Goal: Information Seeking & Learning: Check status

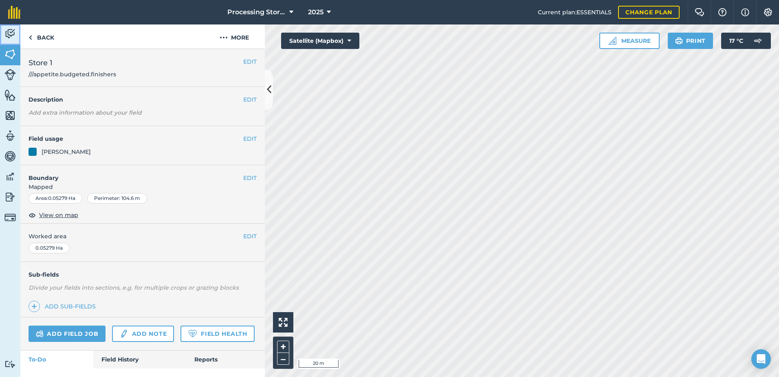
click at [11, 37] on img at bounding box center [9, 34] width 11 height 12
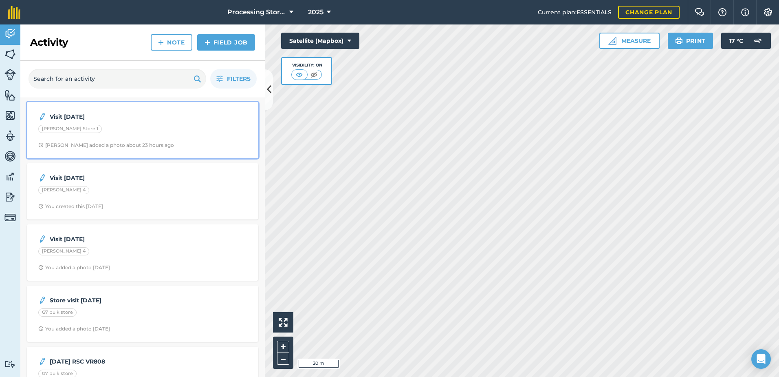
click at [54, 139] on div "Visit [DATE] [PERSON_NAME] Store 1 [PERSON_NAME] added a photo about 23 hours a…" at bounding box center [143, 130] width 222 height 46
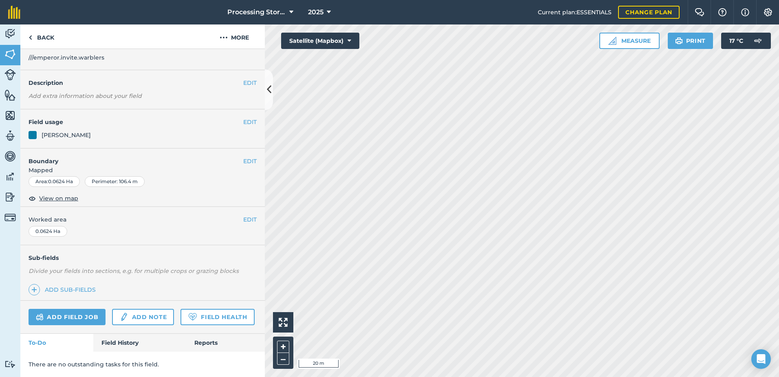
scroll to position [40, 0]
click at [121, 337] on link "Field History" at bounding box center [139, 342] width 93 height 18
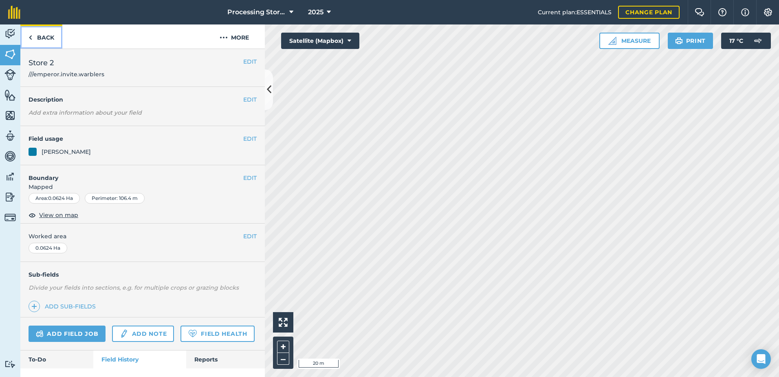
click at [47, 35] on link "Back" at bounding box center [41, 36] width 42 height 24
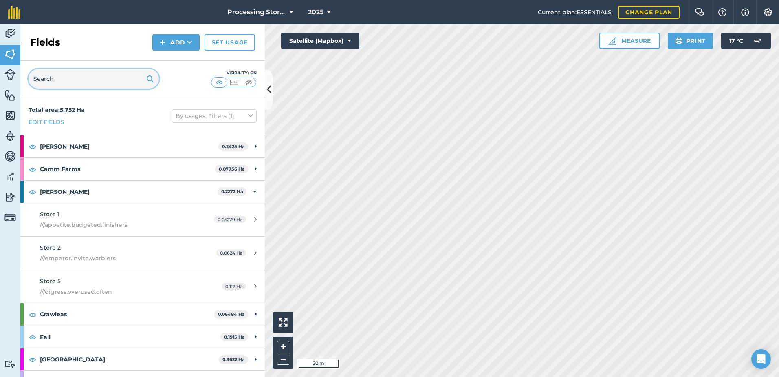
click at [74, 72] on input "text" at bounding box center [94, 79] width 130 height 20
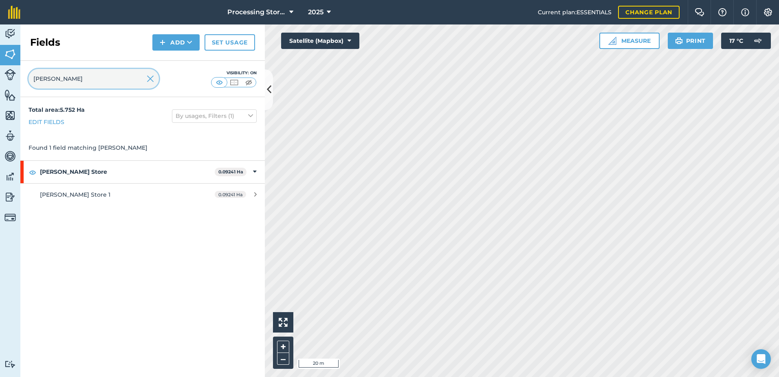
type input "[PERSON_NAME]"
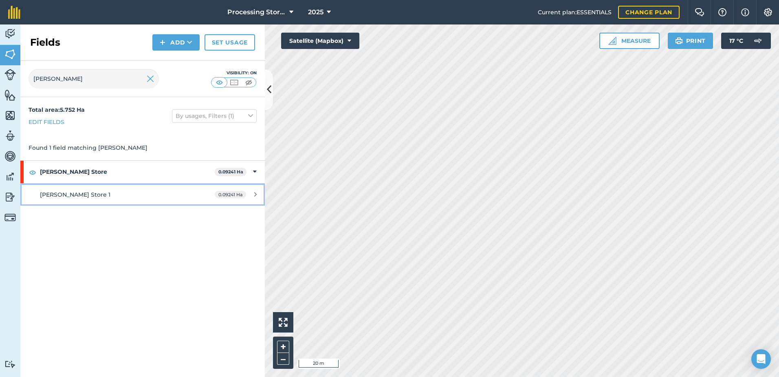
click at [71, 199] on link "[PERSON_NAME] Store 1 0.09241 Ha" at bounding box center [142, 194] width 245 height 22
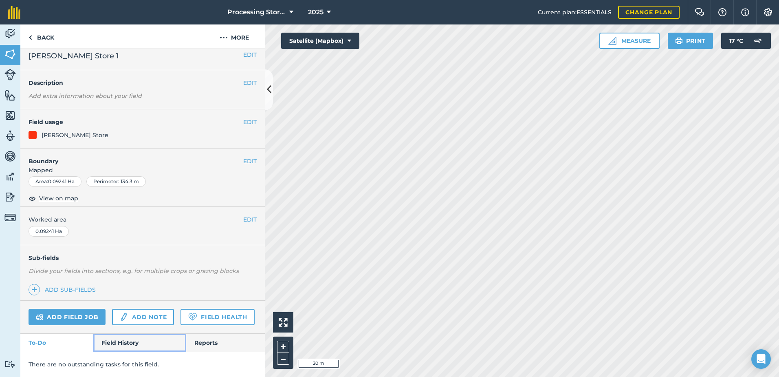
click at [116, 336] on link "Field History" at bounding box center [139, 342] width 93 height 18
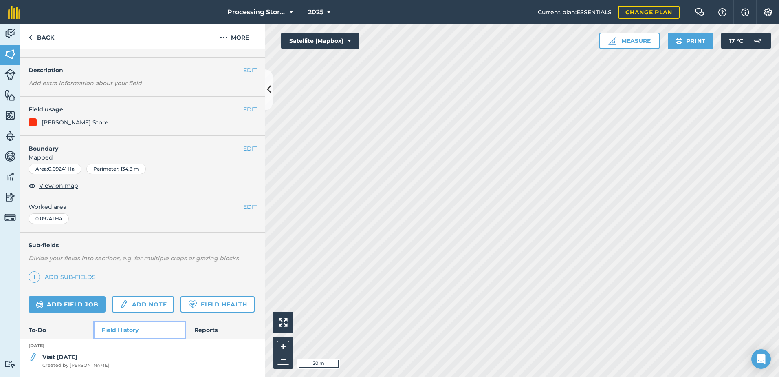
scroll to position [42, 0]
click at [76, 365] on span "Created by [PERSON_NAME]" at bounding box center [75, 365] width 67 height 7
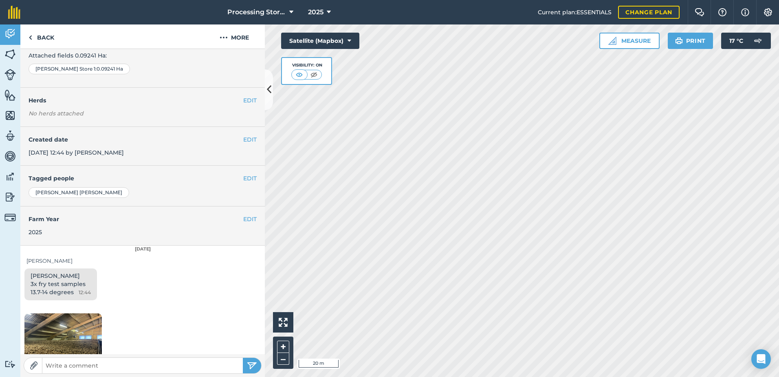
scroll to position [174, 0]
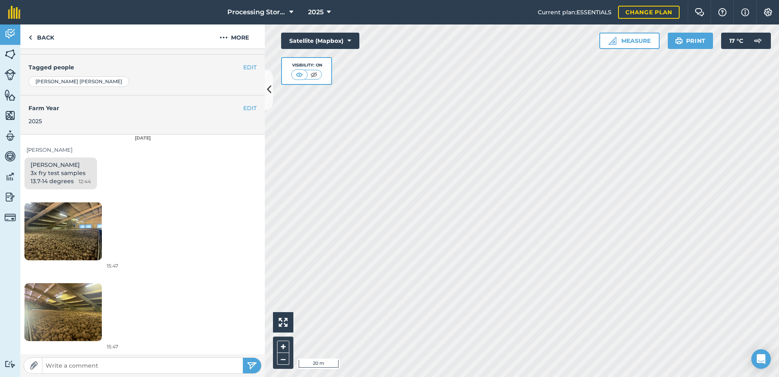
click at [50, 318] on img at bounding box center [62, 312] width 77 height 58
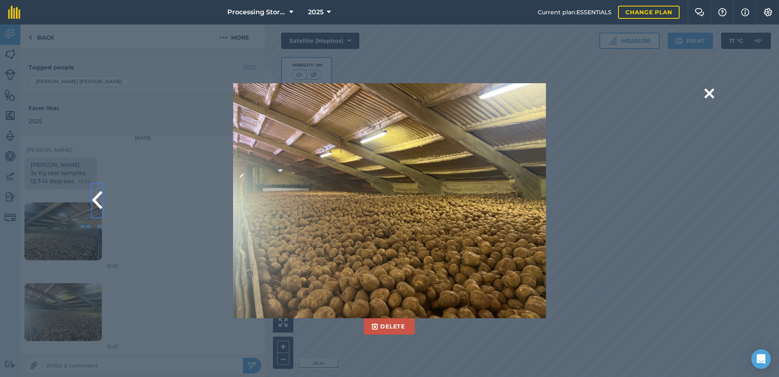
click at [97, 201] on button at bounding box center [97, 200] width 10 height 33
